Goal: Find contact information

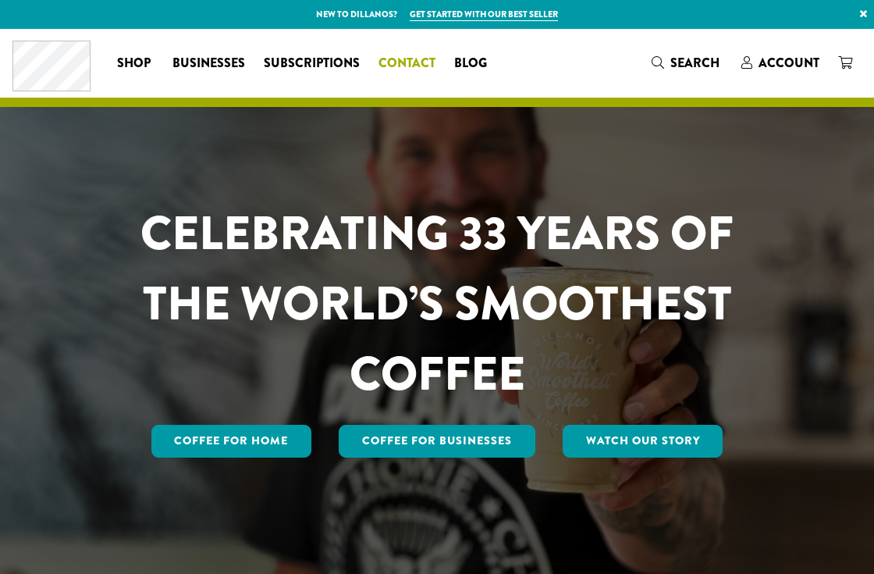
click at [398, 70] on span "Contact" at bounding box center [407, 64] width 57 height 20
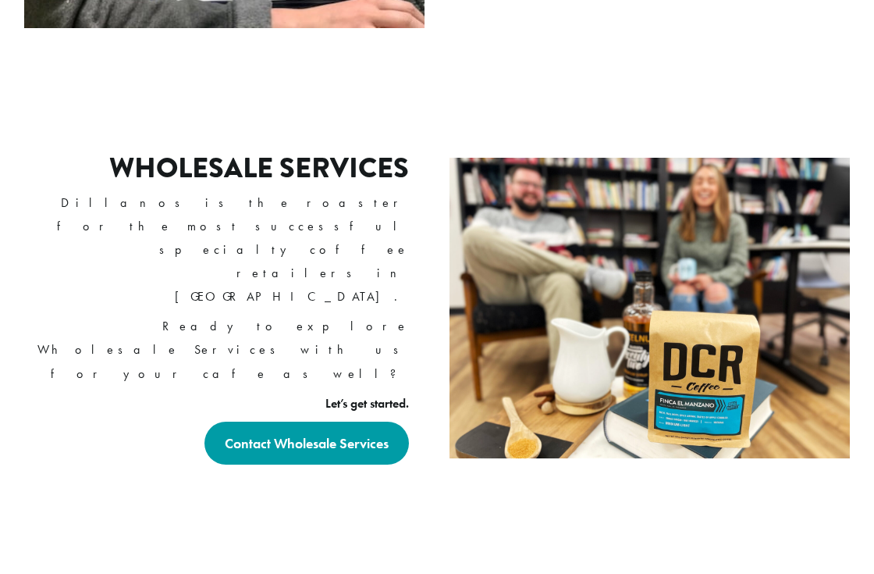
click at [398, 73] on div "Wholesale Services Dillanos is the roaster for the most successful specialty co…" at bounding box center [437, 307] width 874 height 469
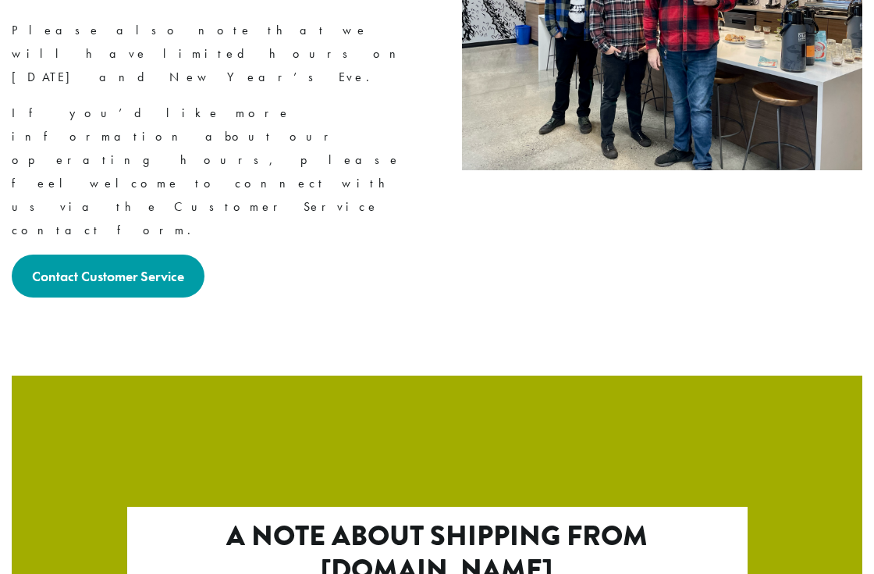
scroll to position [2705, 0]
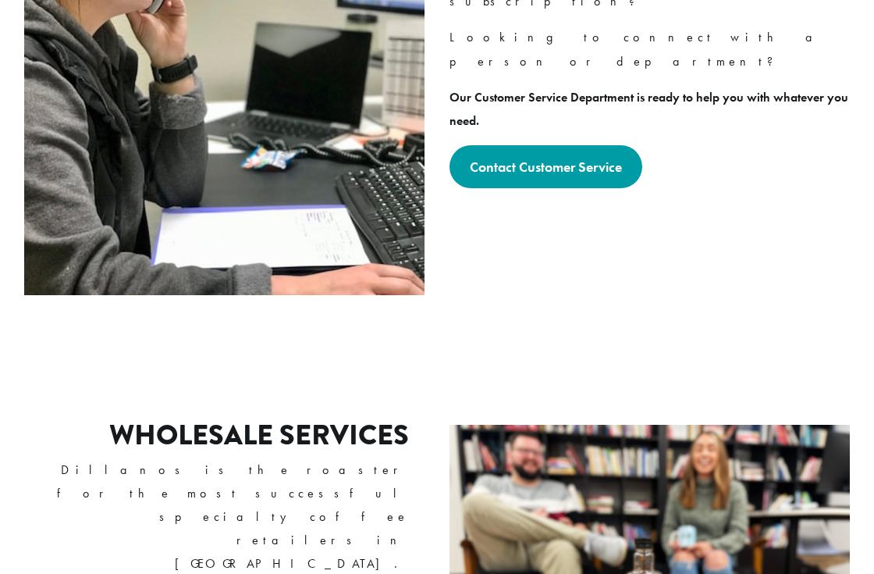
scroll to position [711, 0]
